Goal: Check status

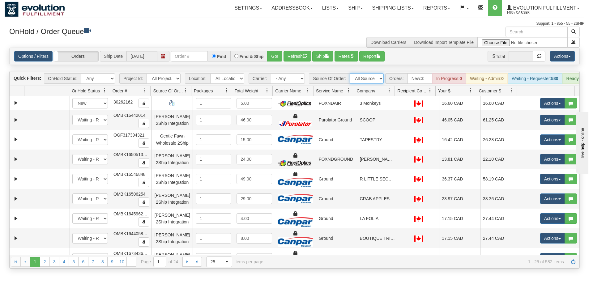
click at [371, 79] on select "All Sources AirBlaster 2Ship Integration Ambler Apparel 2Ship Integration BC [M…" at bounding box center [366, 78] width 34 height 11
select select "[PERSON_NAME] 2Ship Integration"
click at [349, 73] on select "All Sources AirBlaster 2Ship Integration Ambler Apparel 2Ship Integration BC [M…" at bounding box center [366, 78] width 34 height 11
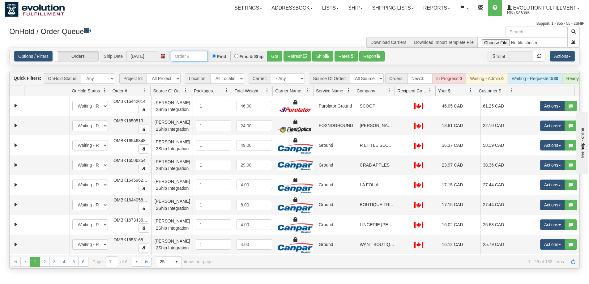
click at [197, 57] on input "text" at bounding box center [189, 56] width 37 height 11
type input "17603681"
click at [279, 56] on button "Go!" at bounding box center [274, 56] width 15 height 11
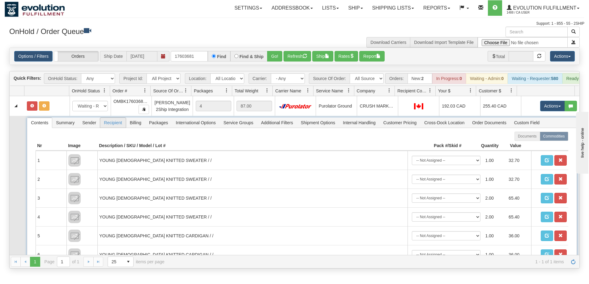
click at [105, 128] on span "Recipient" at bounding box center [112, 123] width 25 height 10
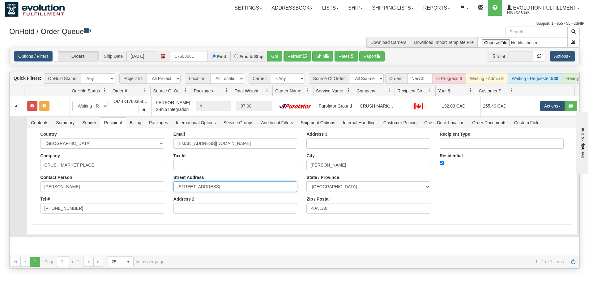
drag, startPoint x: 234, startPoint y: 190, endPoint x: 115, endPoint y: 177, distance: 119.7
click at [115, 177] on div "Country [GEOGRAPHIC_DATA] [GEOGRAPHIC_DATA] [GEOGRAPHIC_DATA] [GEOGRAPHIC_DATA]…" at bounding box center [301, 175] width 541 height 87
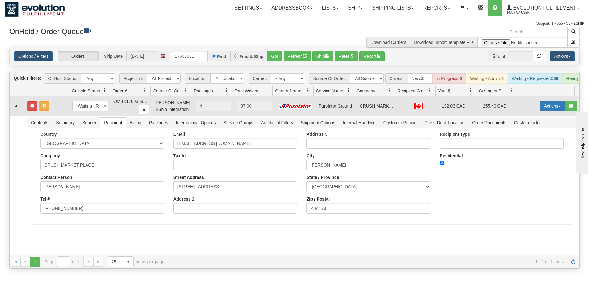
click at [544, 111] on button "Actions" at bounding box center [552, 106] width 25 height 11
click at [536, 136] on span "Rate All Services" at bounding box center [539, 133] width 37 height 5
